Goal: Transaction & Acquisition: Subscribe to service/newsletter

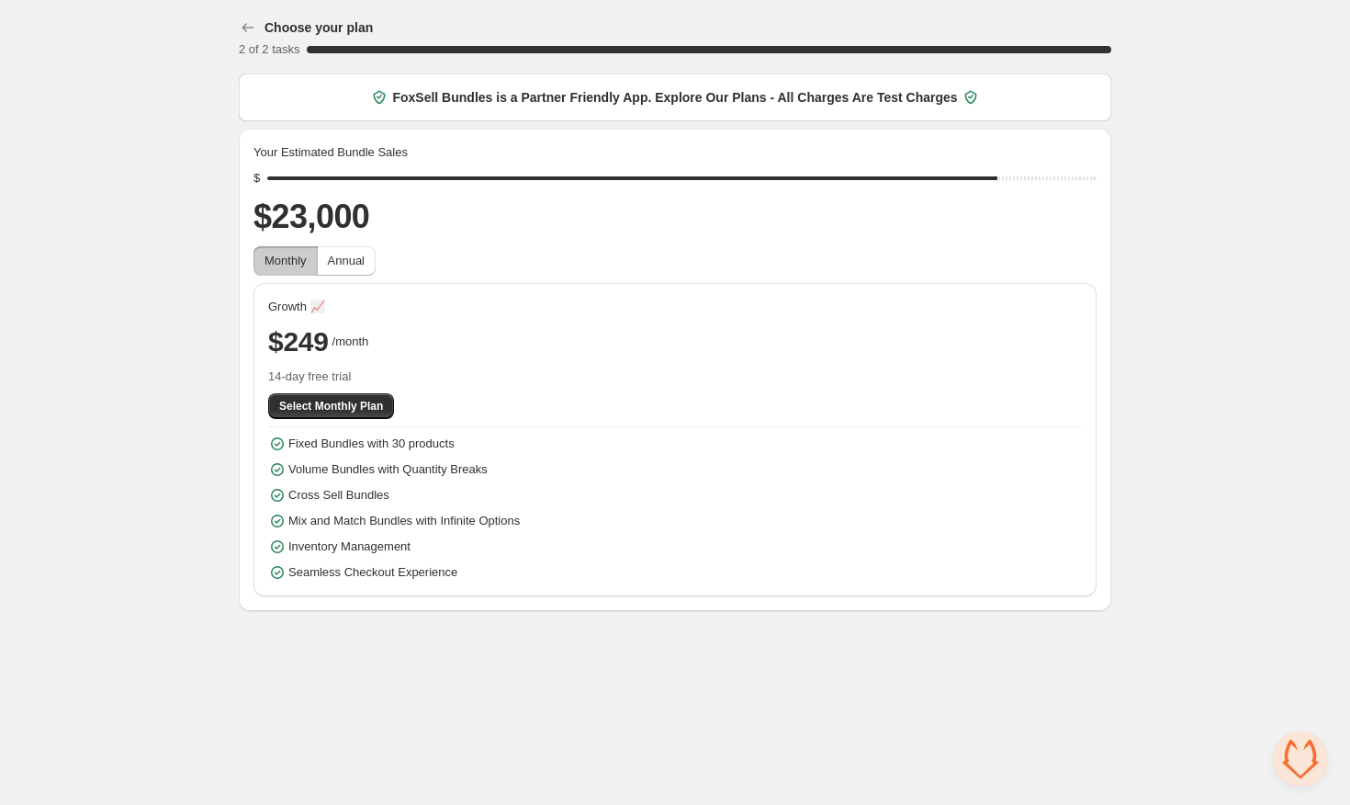
drag, startPoint x: 411, startPoint y: 179, endPoint x: 996, endPoint y: 195, distance: 585.3
click at [996, 196] on div "Your Estimated Bundle Sales $ $23,000 Monthly Annual Growth 📈 $249 /month 14-da…" at bounding box center [675, 369] width 843 height 453
drag, startPoint x: 994, startPoint y: 184, endPoint x: 371, endPoint y: 191, distance: 622.8
click at [371, 191] on div "Your Estimated Bundle Sales $ $4,000 Monthly Annual Pro 👤 $49 /month 14-day fre…" at bounding box center [675, 369] width 843 height 453
drag, startPoint x: 376, startPoint y: 182, endPoint x: 887, endPoint y: 179, distance: 511.6
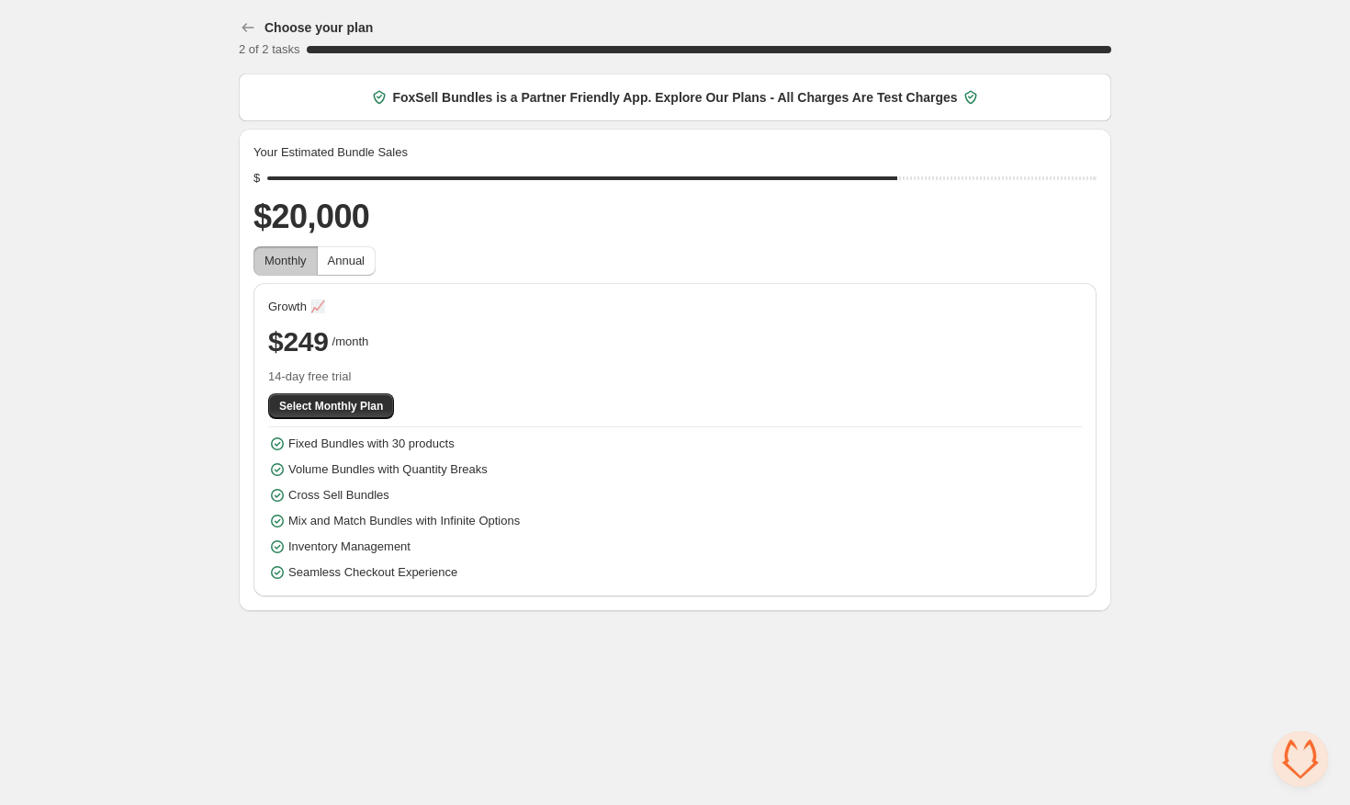
click at [887, 179] on input "range" at bounding box center [681, 178] width 829 height 26
click at [351, 271] on button "Annual" at bounding box center [346, 260] width 59 height 29
drag, startPoint x: 898, startPoint y: 175, endPoint x: 1043, endPoint y: 150, distance: 147.2
click at [1043, 150] on div "Your Estimated Bundle Sales $ $25,000 Monthly Annual Growth 📈 Success 2 months …" at bounding box center [675, 369] width 843 height 453
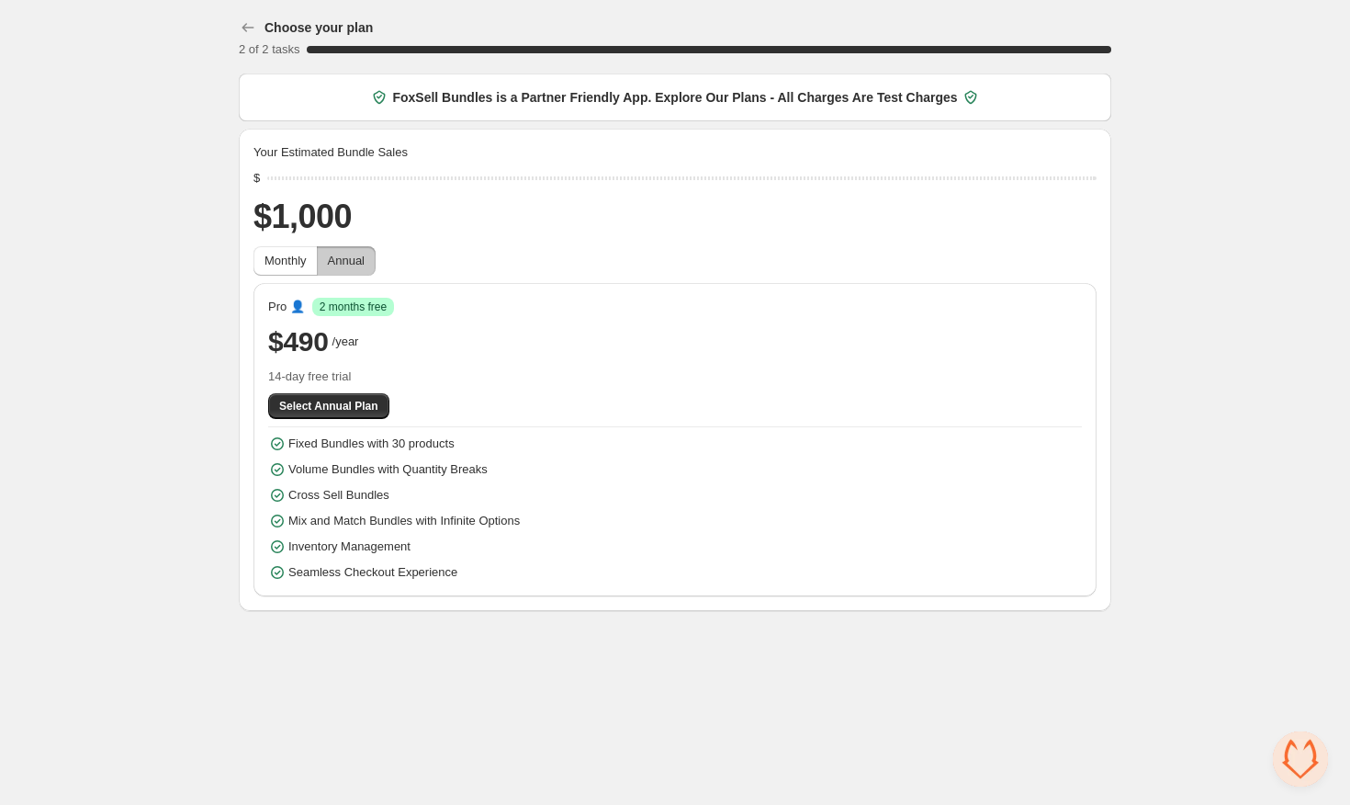
drag, startPoint x: 1058, startPoint y: 178, endPoint x: 154, endPoint y: 165, distance: 903.9
type input "****"
click at [154, 165] on div "Choose your plan 2 of 2 tasks 100 % FoxSell Bundles is a Partner Friendly App. …" at bounding box center [675, 309] width 1350 height 618
click at [346, 411] on span "Select Annual Plan" at bounding box center [328, 406] width 99 height 15
